Goal: Information Seeking & Learning: Learn about a topic

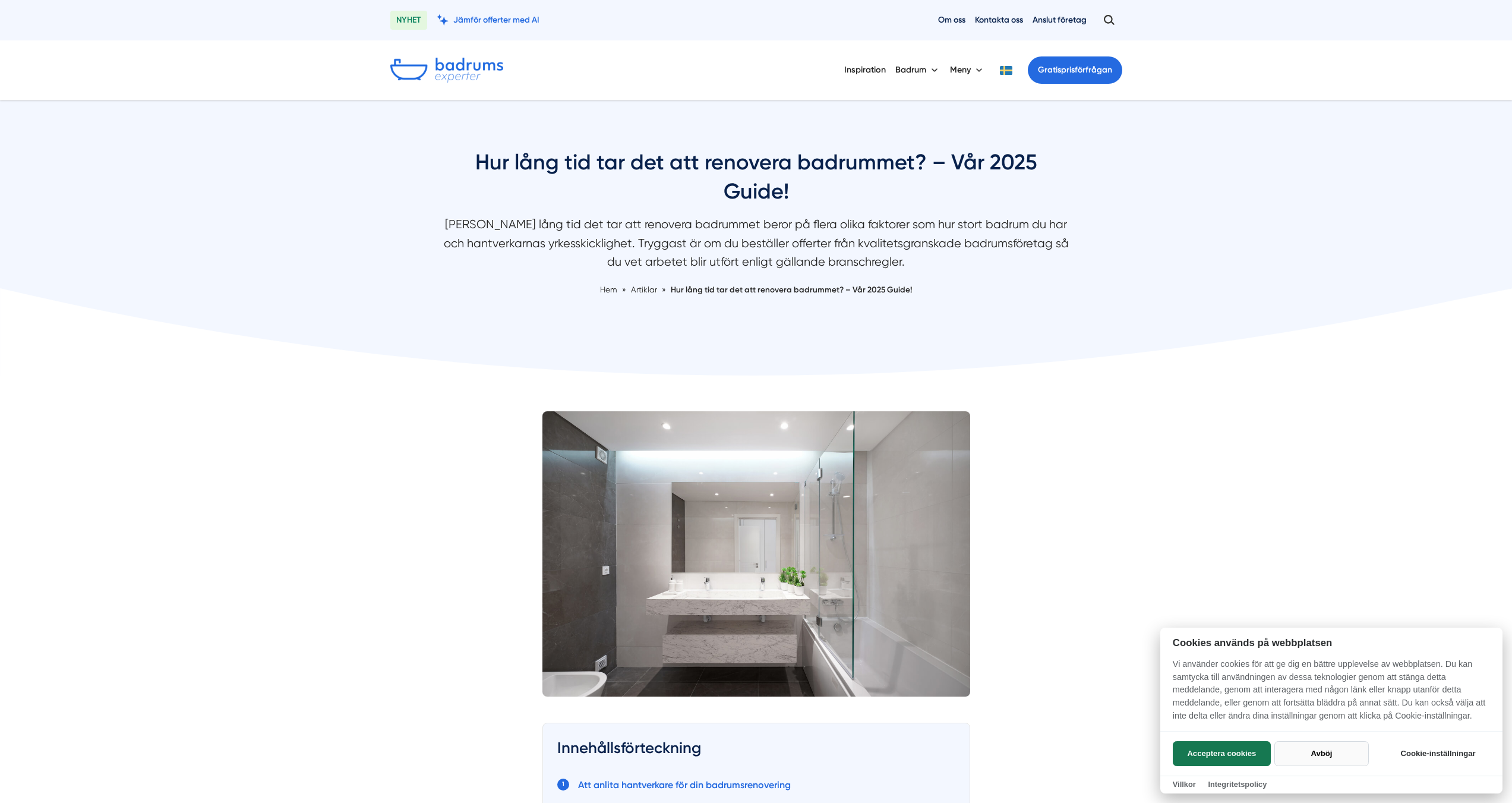
click at [1319, 749] on button "Avböj" at bounding box center [1322, 753] width 95 height 25
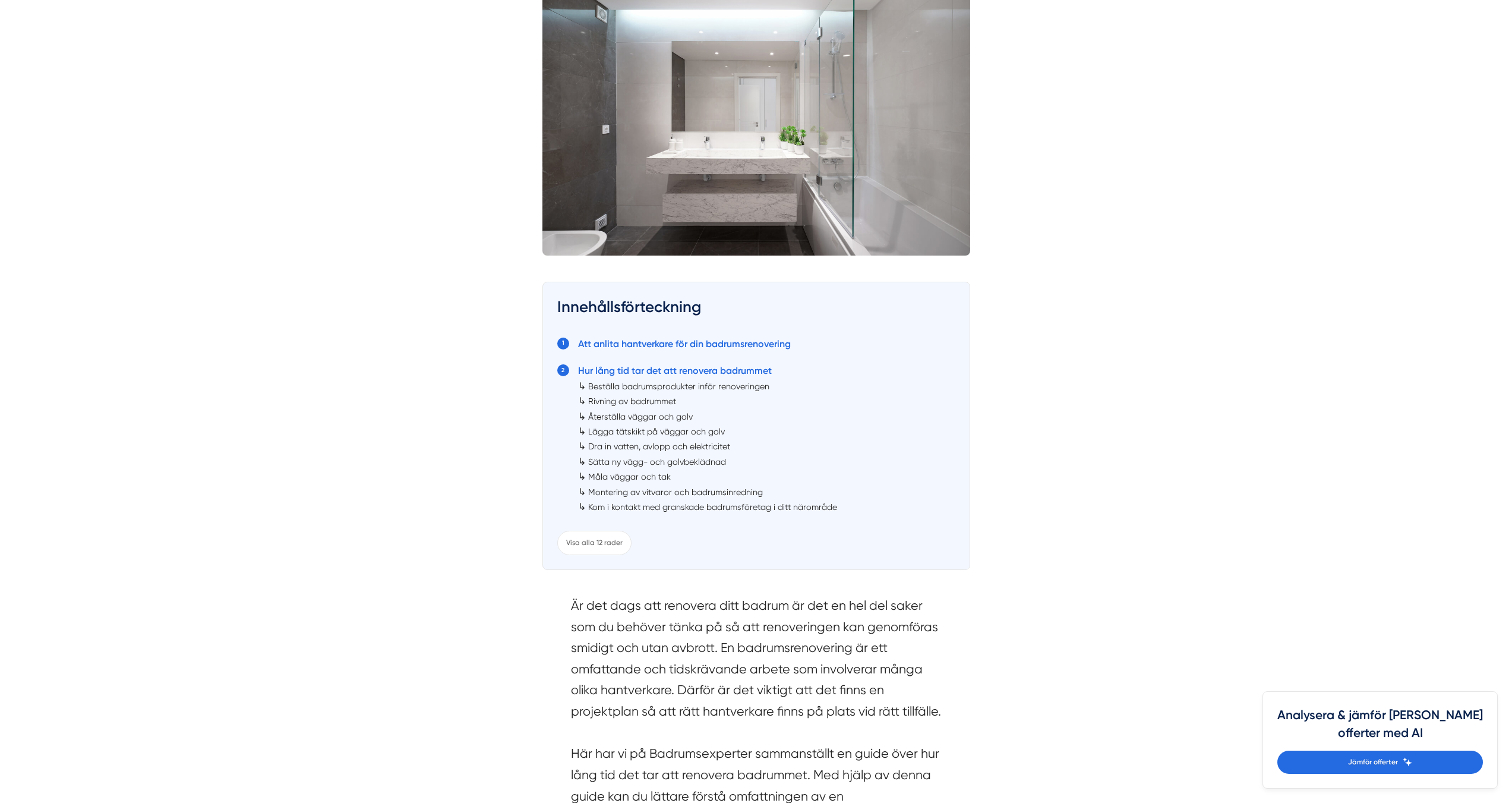
scroll to position [535, 0]
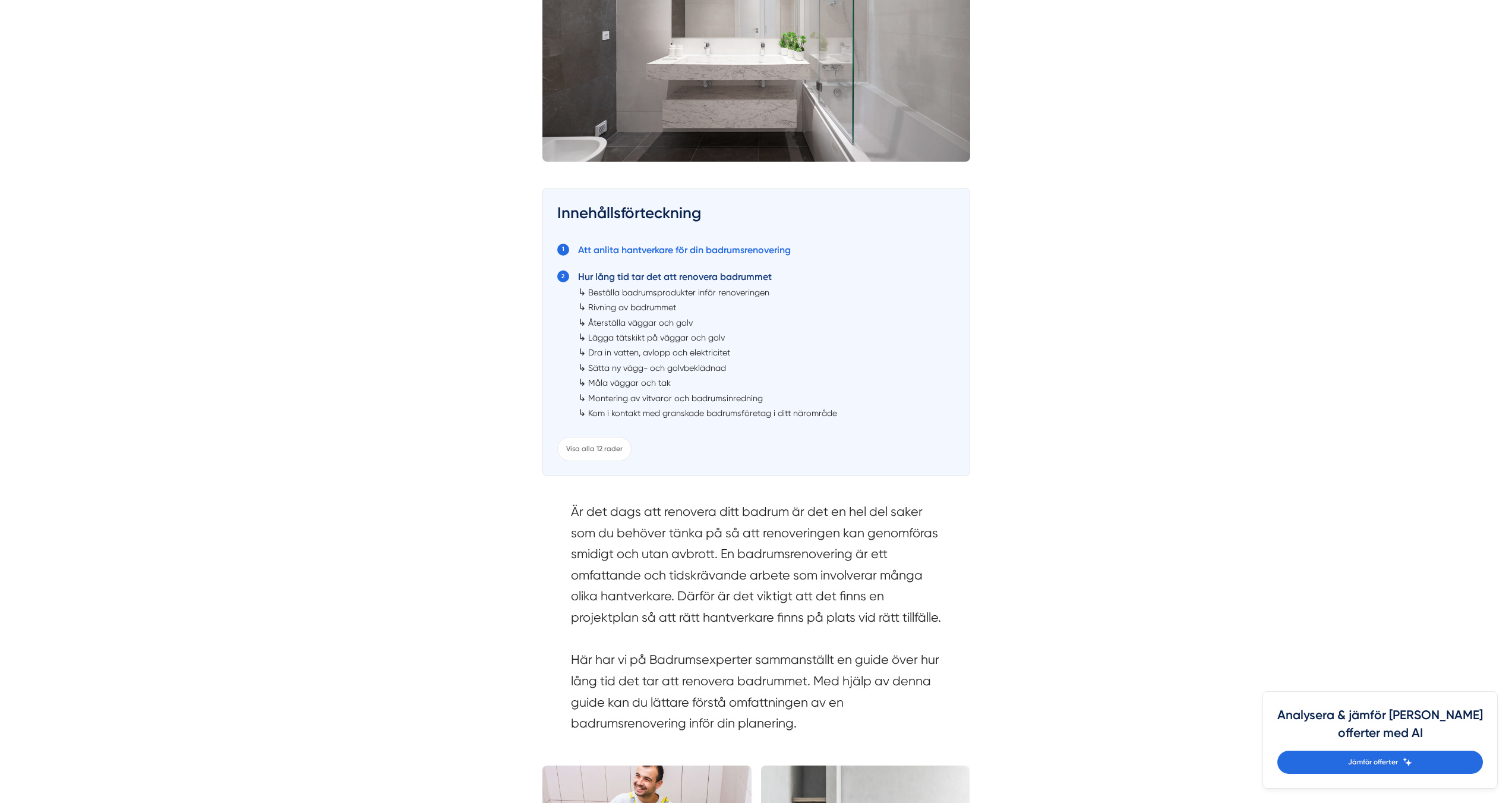
click at [653, 274] on link "Hur lång tid tar det att renovera badrummet" at bounding box center [674, 277] width 193 height 11
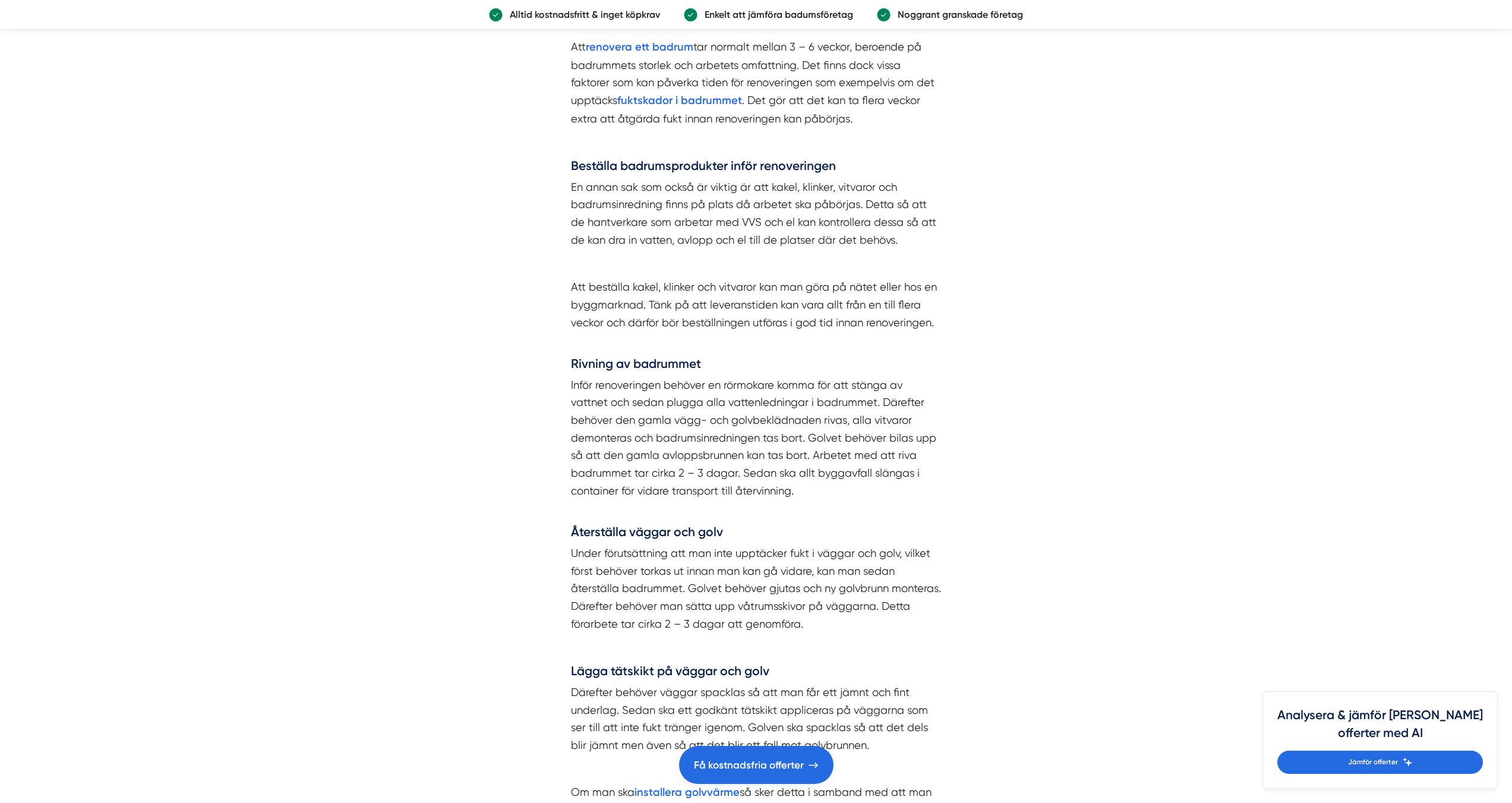
click at [421, 298] on article "Innehållsförteckning Att anlita hantverkare för din badrumsrenovering Hur lång …" at bounding box center [756, 723] width 1512 height 4714
click at [1032, 184] on article "Innehållsförteckning Att anlita hantverkare för din badrumsrenovering Hur lång …" at bounding box center [756, 723] width 1512 height 4714
click at [1017, 165] on article "Innehållsförteckning Att anlita hantverkare för din badrumsrenovering Hur lång …" at bounding box center [756, 723] width 1512 height 4714
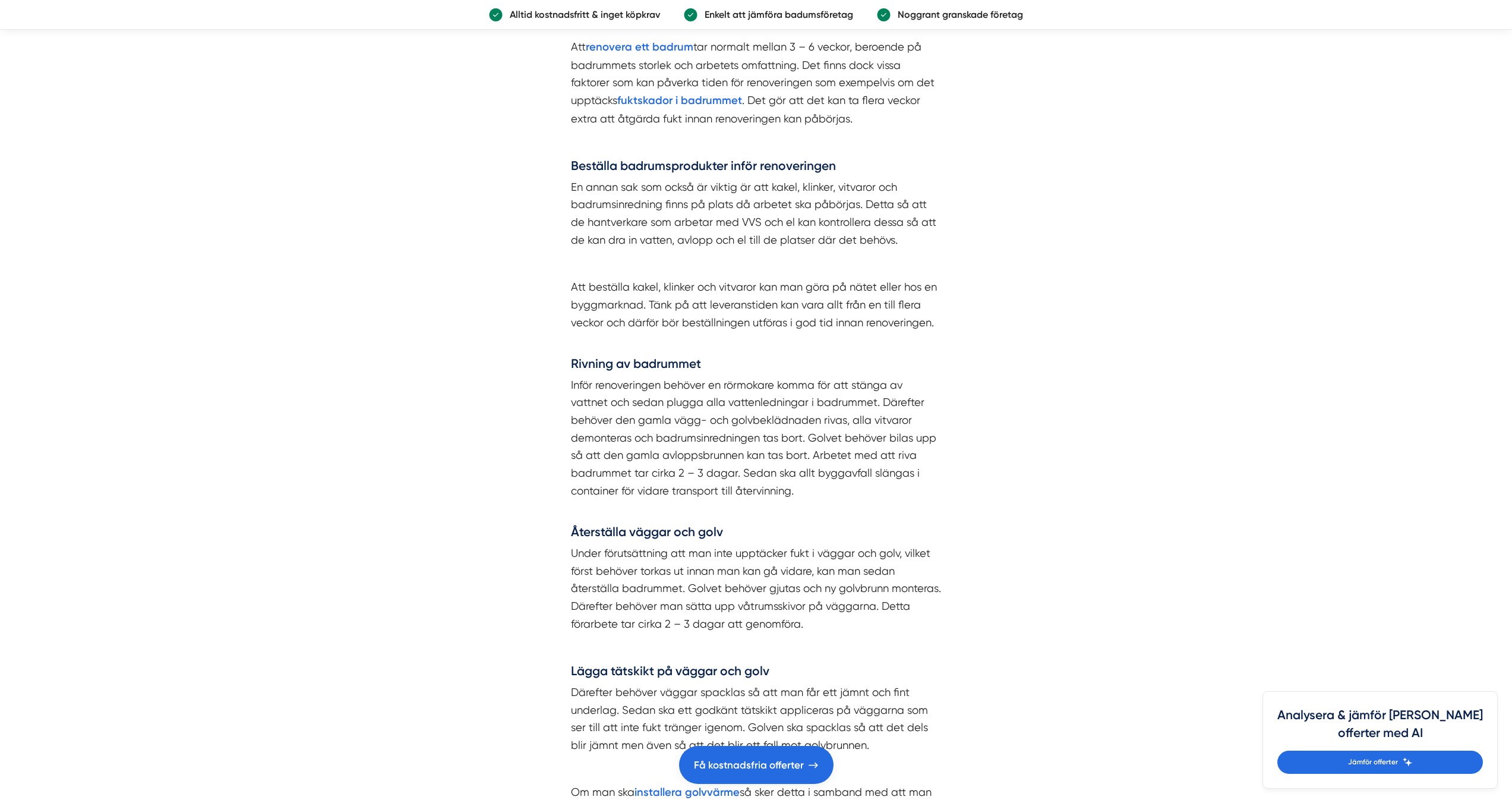
click at [1017, 165] on article "Innehållsförteckning Att anlita hantverkare för din badrumsrenovering Hur lång …" at bounding box center [756, 723] width 1512 height 4714
click at [1015, 316] on article "Innehållsförteckning Att anlita hantverkare för din badrumsrenovering Hur lång …" at bounding box center [756, 723] width 1512 height 4714
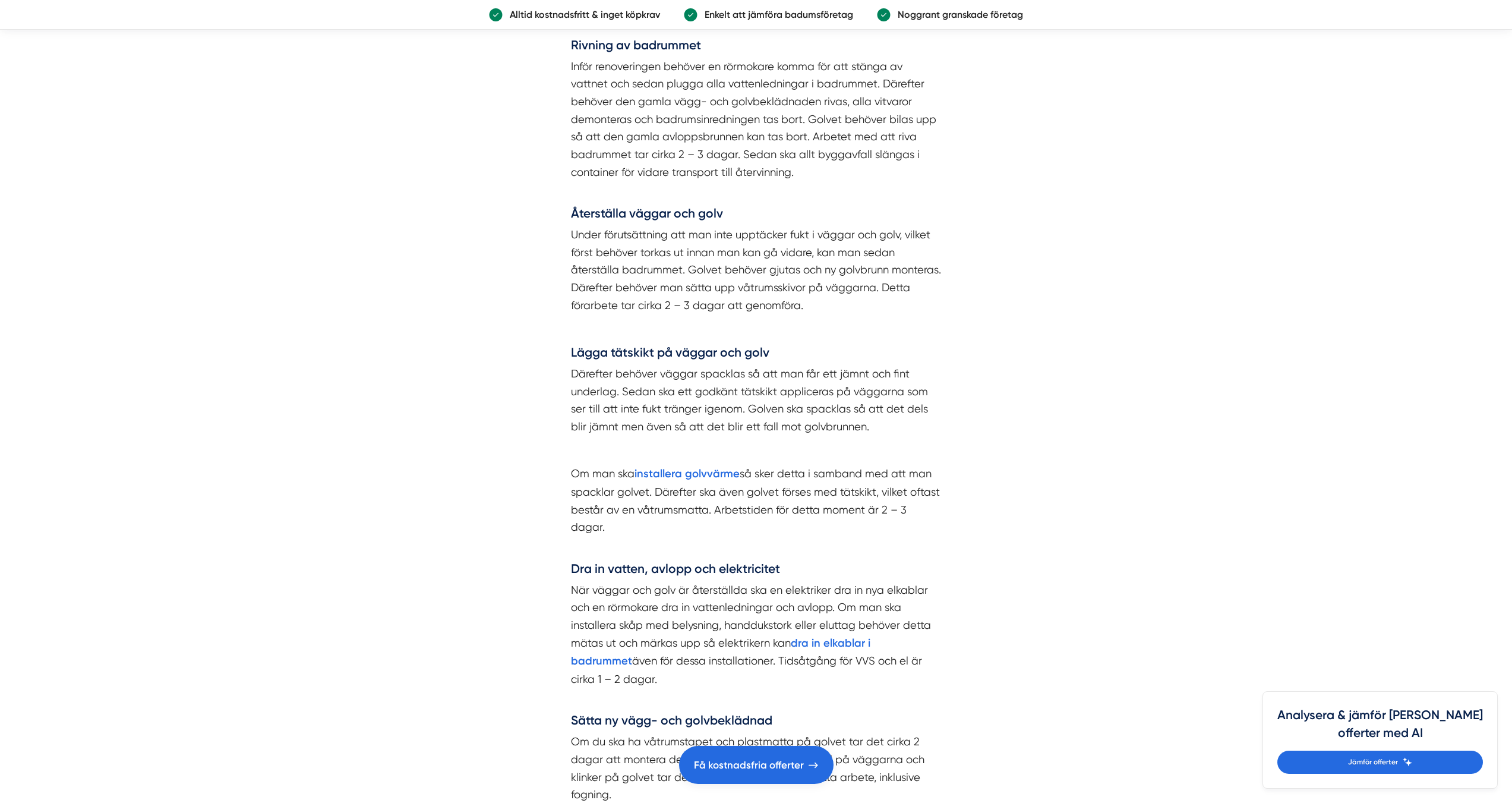
scroll to position [2388, 0]
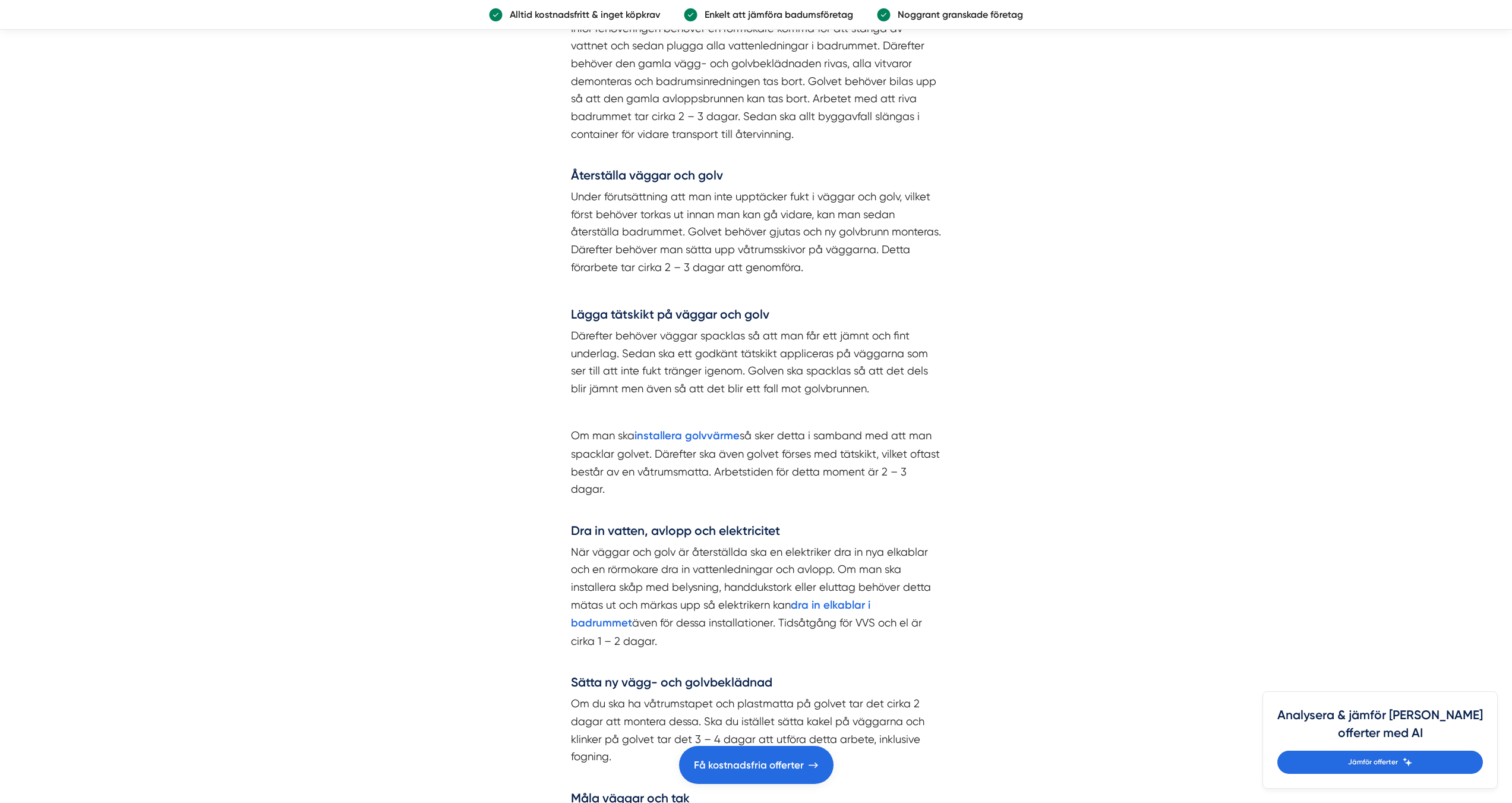
drag, startPoint x: 1017, startPoint y: 236, endPoint x: 1035, endPoint y: 163, distance: 75.2
click at [1035, 163] on article "Innehållsförteckning Att anlita hantverkare för din badrumsrenovering Hur lång …" at bounding box center [756, 366] width 1512 height 4714
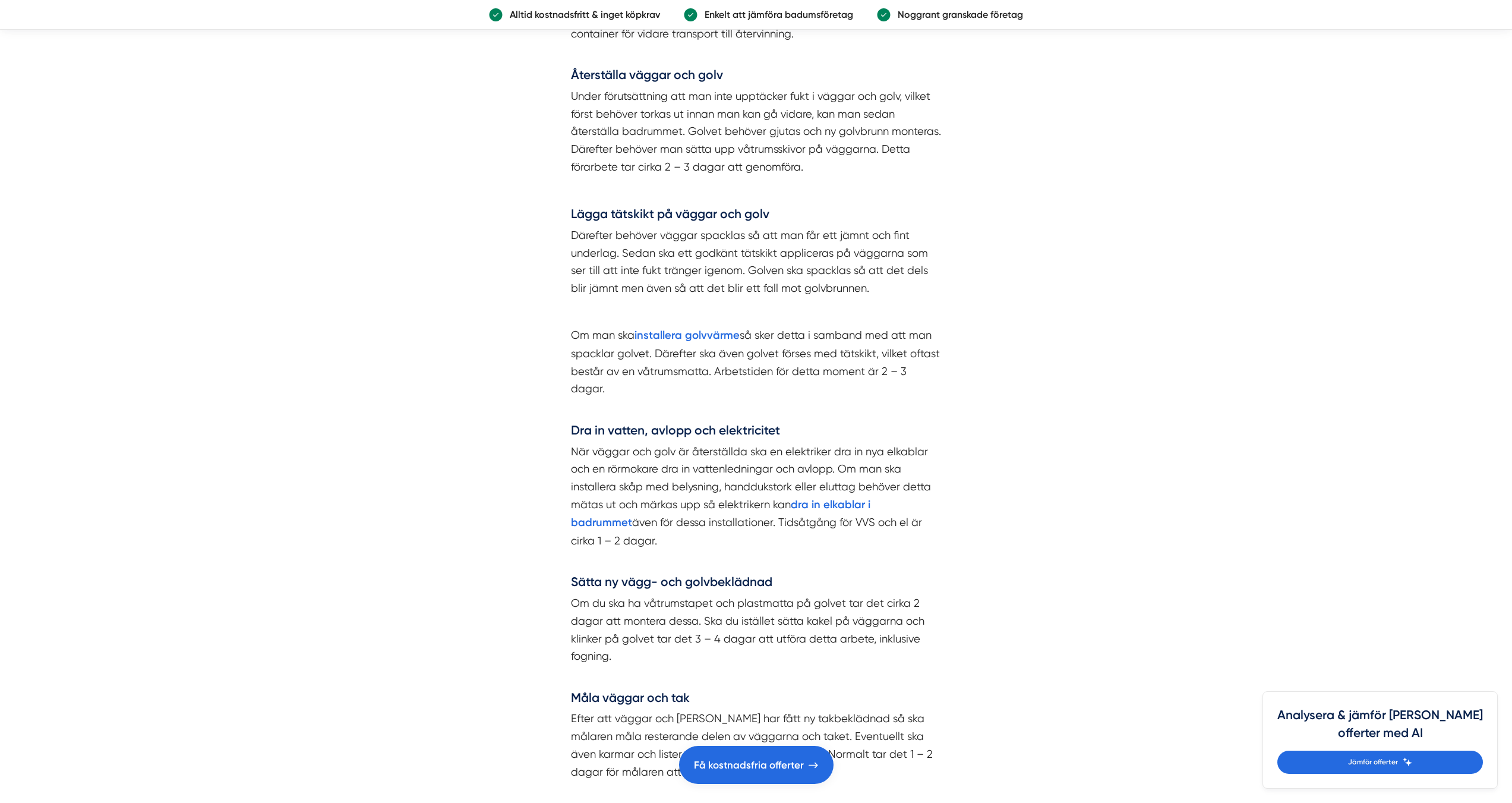
scroll to position [2507, 0]
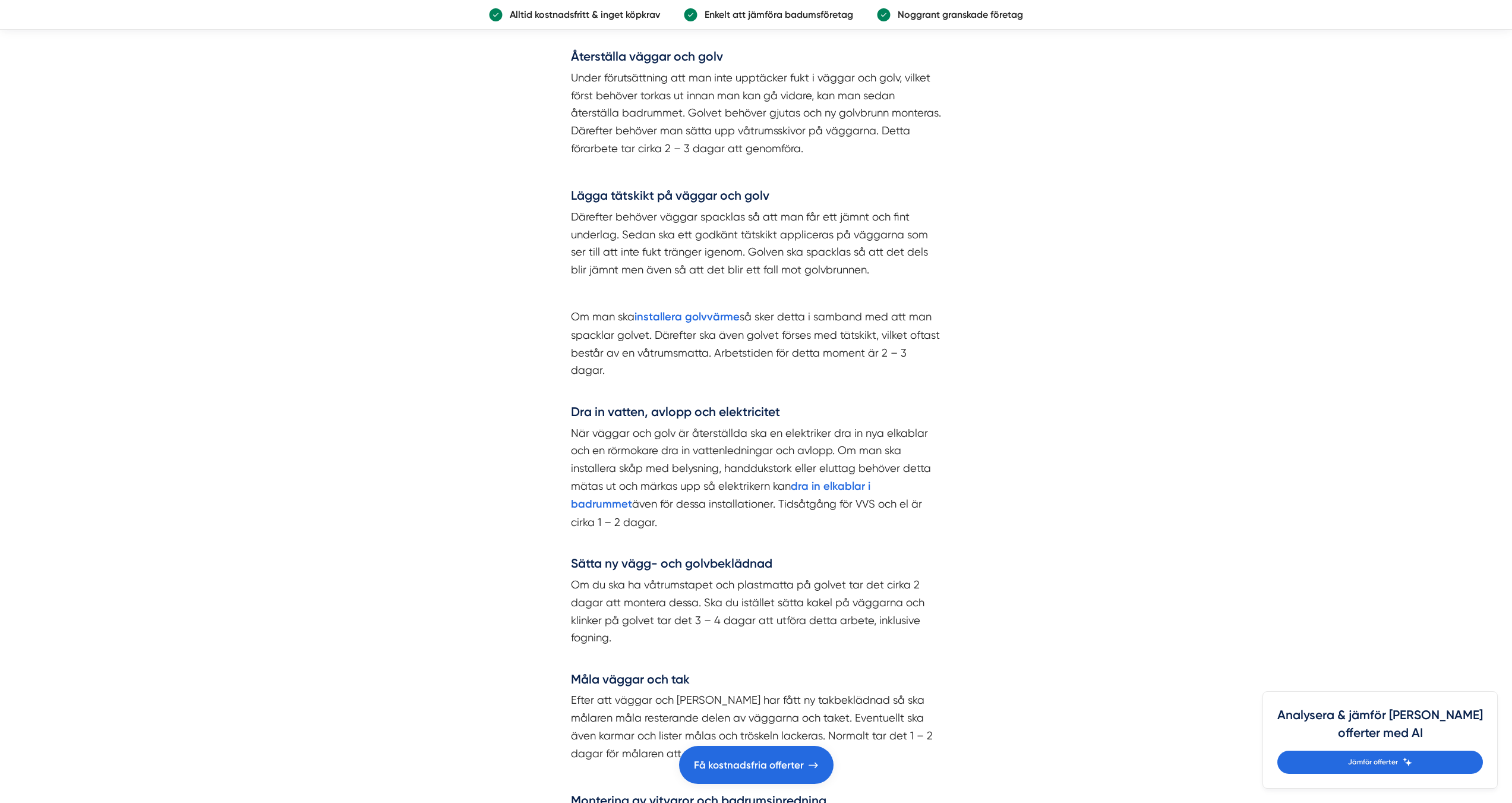
drag, startPoint x: 993, startPoint y: 368, endPoint x: 983, endPoint y: 336, distance: 33.5
click at [991, 387] on article "Innehållsförteckning Att anlita hantverkare för din badrumsrenovering Hur lång …" at bounding box center [756, 247] width 1512 height 4714
drag, startPoint x: 991, startPoint y: 387, endPoint x: 993, endPoint y: 379, distance: 8.2
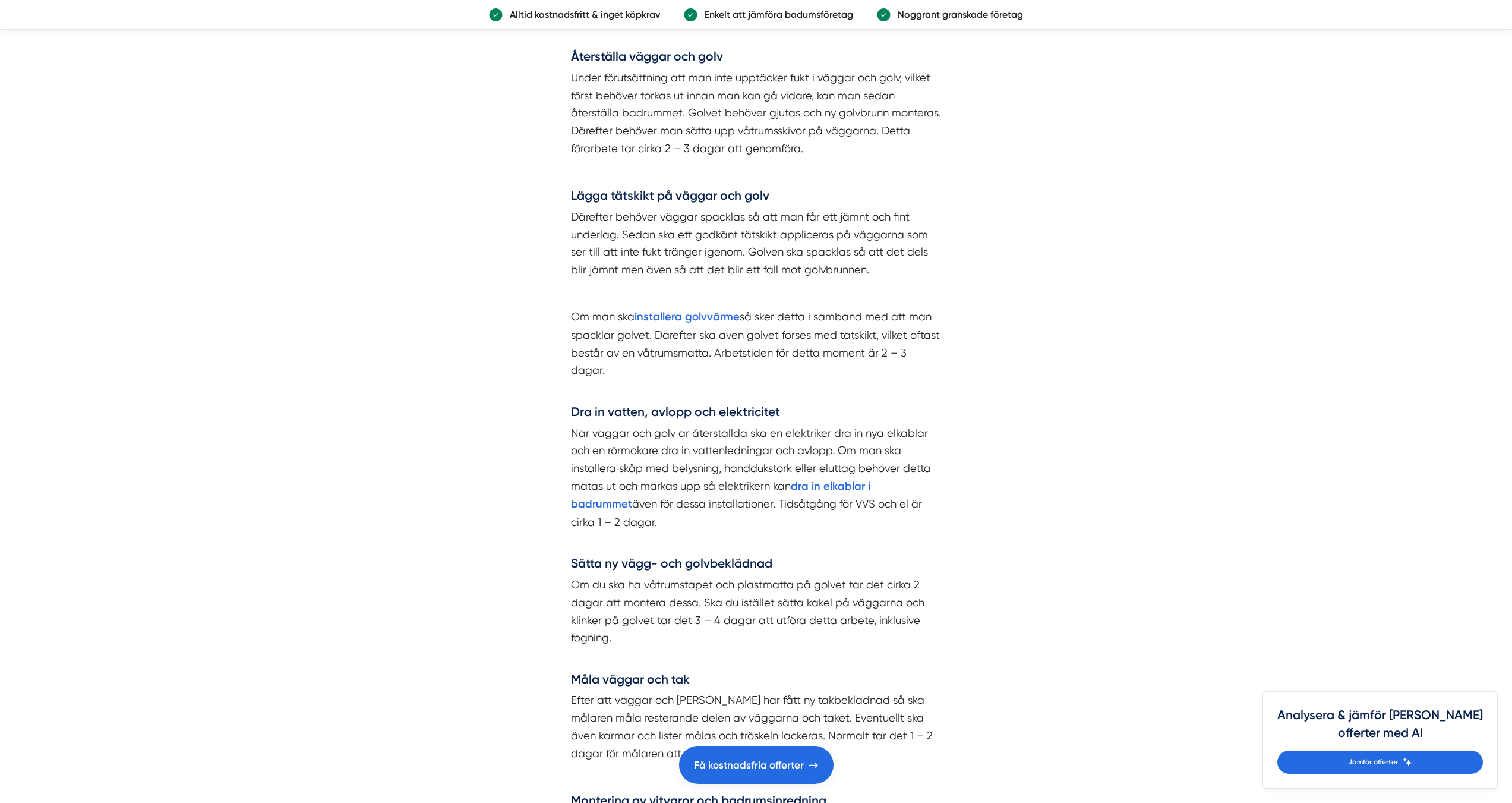
click at [992, 385] on article "Innehållsförteckning Att anlita hantverkare för din badrumsrenovering Hur lång …" at bounding box center [756, 247] width 1512 height 4714
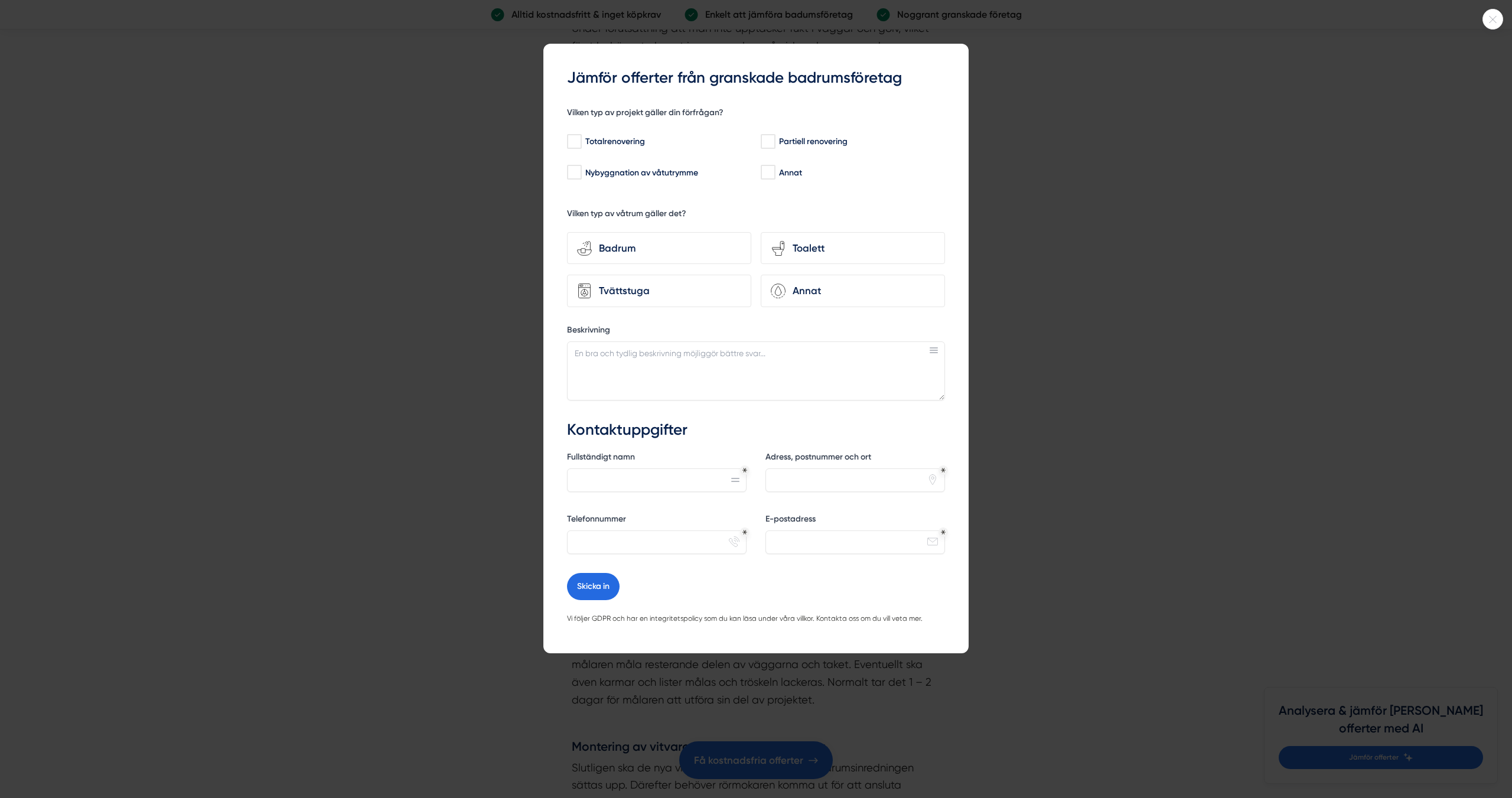
scroll to position [2728, 0]
